Goal: Obtain resource: Obtain resource

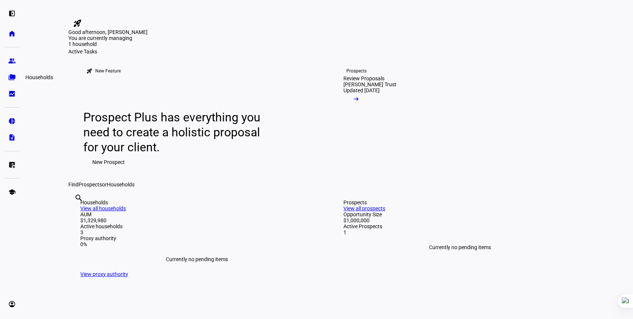
click at [16, 80] on link "folder_copy Households" at bounding box center [11, 77] width 15 height 15
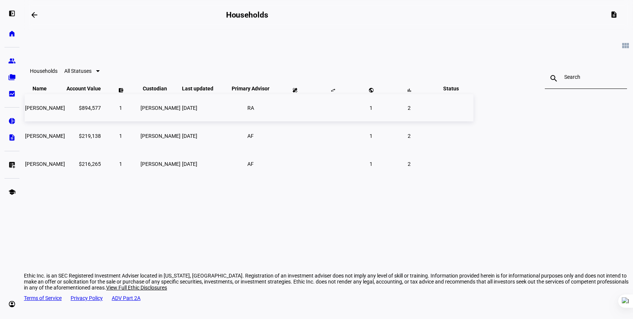
click at [65, 121] on td "[PERSON_NAME]" at bounding box center [45, 107] width 41 height 27
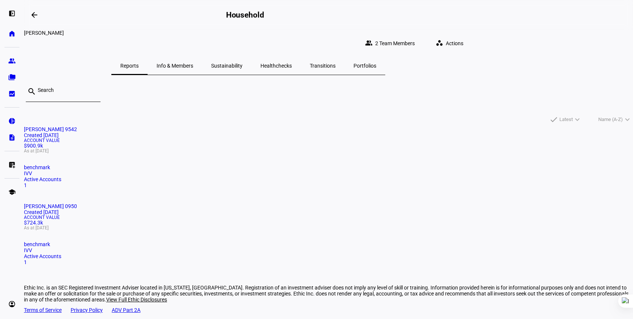
click at [77, 126] on span "Moritz Hammer 9542" at bounding box center [50, 129] width 53 height 6
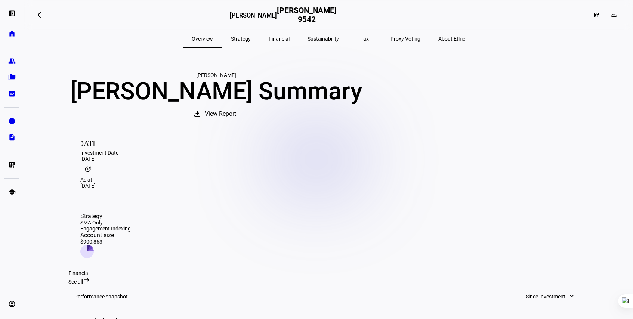
click at [236, 123] on span "View Report" at bounding box center [220, 114] width 31 height 18
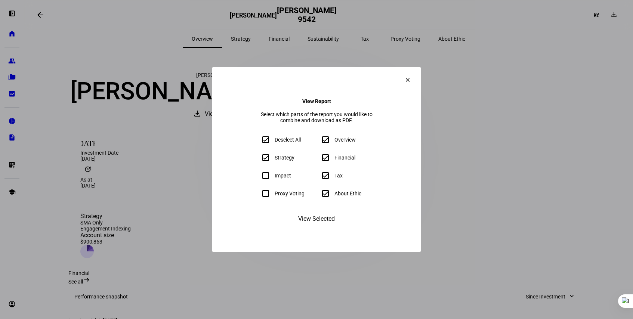
click at [323, 228] on span "View Selected" at bounding box center [316, 219] width 37 height 18
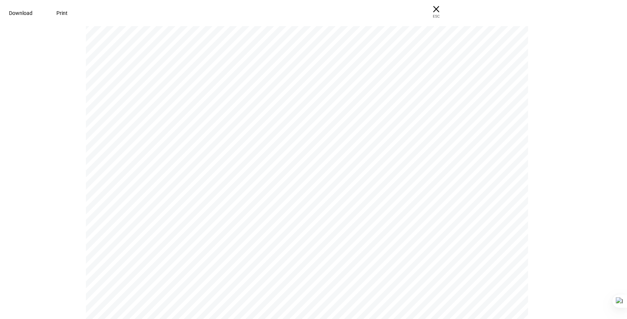
scroll to position [3153, 0]
